Goal: Transaction & Acquisition: Register for event/course

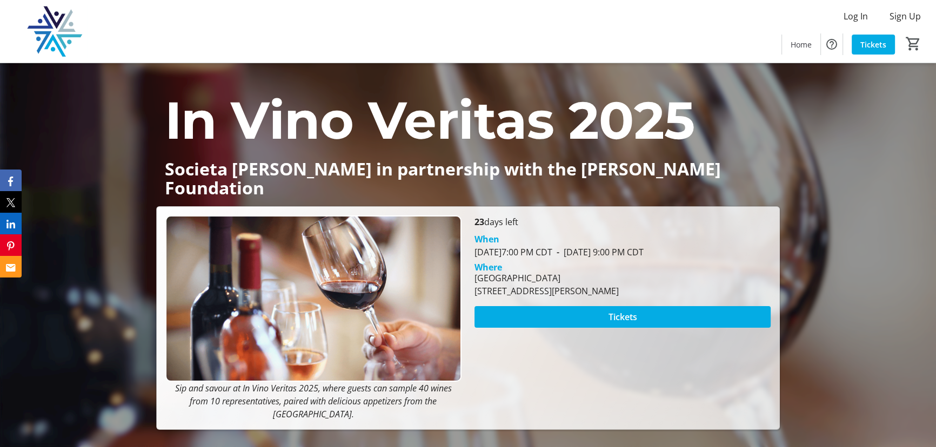
drag, startPoint x: 475, startPoint y: 238, endPoint x: 772, endPoint y: 251, distance: 297.4
click at [772, 251] on div "[PERSON_NAME][DATE] 7:00 PM CDT - [DATE] 9:00 PM CDT" at bounding box center [622, 244] width 309 height 30
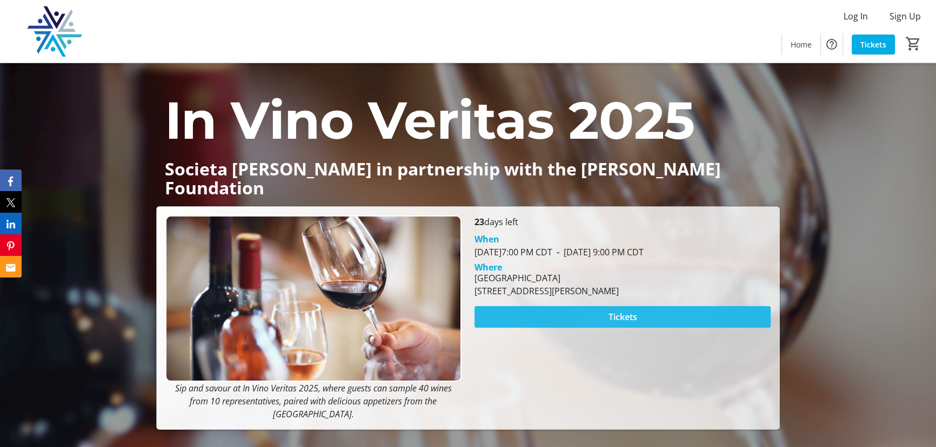
click at [607, 313] on span at bounding box center [622, 317] width 296 height 26
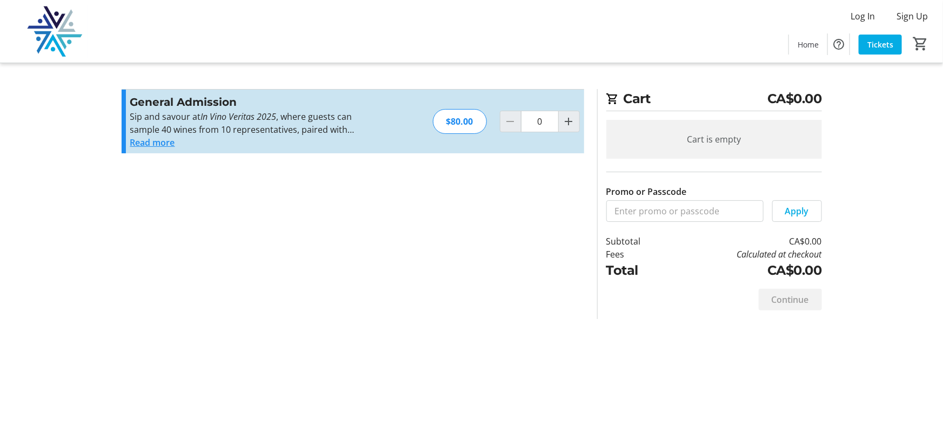
click at [159, 140] on button "Read more" at bounding box center [152, 142] width 45 height 13
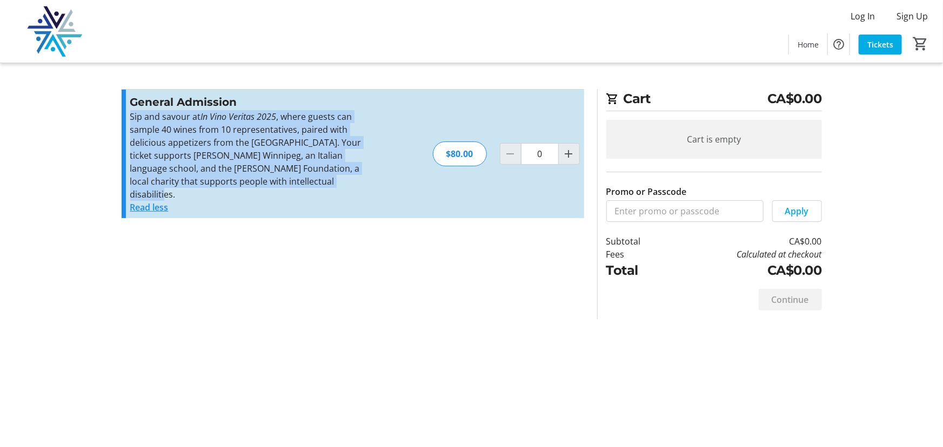
drag, startPoint x: 129, startPoint y: 116, endPoint x: 383, endPoint y: 185, distance: 263.7
click at [383, 185] on div "General Admission Sip and savour at In Vino Veritas 2025 , where guests can sam…" at bounding box center [353, 154] width 462 height 129
